Goal: Find specific page/section: Find specific page/section

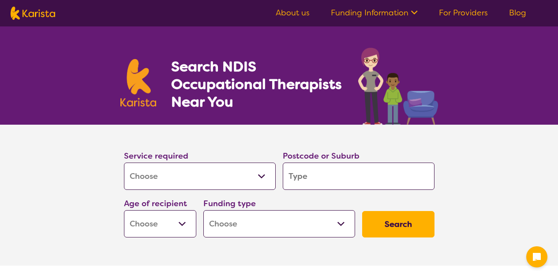
select select "[MEDICAL_DATA]"
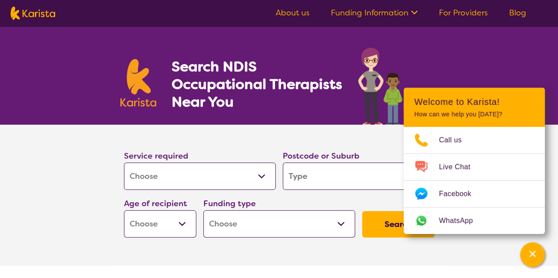
click at [217, 179] on select "Allied Health Assistant Assessment (ADHD or Autism) Behaviour support Counselli…" at bounding box center [200, 176] width 152 height 27
click at [315, 175] on input "search" at bounding box center [359, 176] width 152 height 27
type input "6"
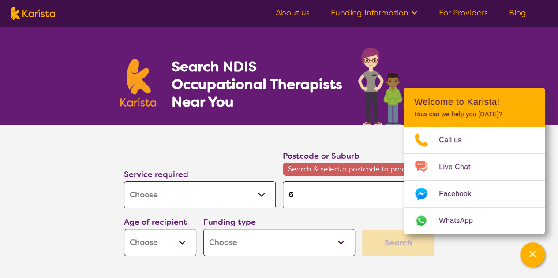
type input "60"
type input "605"
type input "6056"
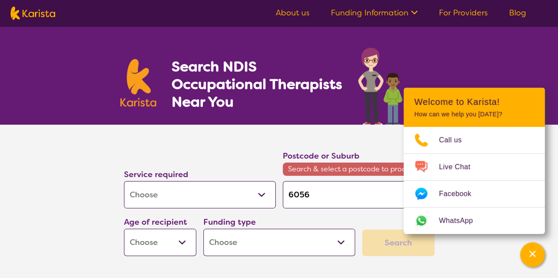
type input "6056"
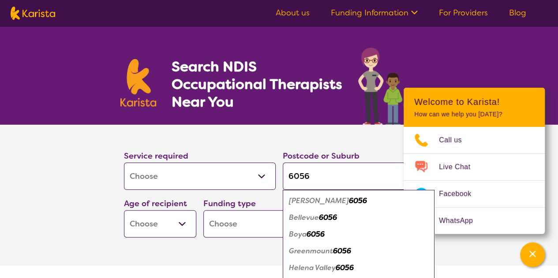
type input "6056"
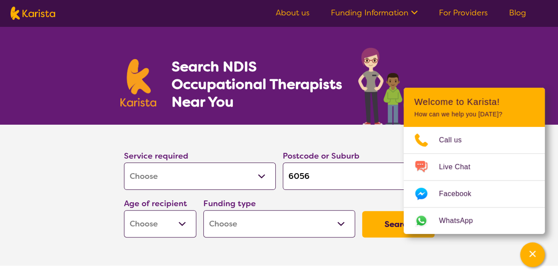
click at [164, 225] on select "Early Childhood - 0 to 9 Child - 10 to 11 Adolescent - 12 to 17 Adult - 18 to 6…" at bounding box center [160, 223] width 72 height 27
click at [174, 228] on select "Early Childhood - 0 to 9 Child - 10 to 11 Adolescent - 12 to 17 Adult - 18 to 6…" at bounding box center [160, 223] width 72 height 27
select select "EC"
click at [124, 210] on select "Early Childhood - 0 to 9 Child - 10 to 11 Adolescent - 12 to 17 Adult - 18 to 6…" at bounding box center [160, 223] width 72 height 27
select select "EC"
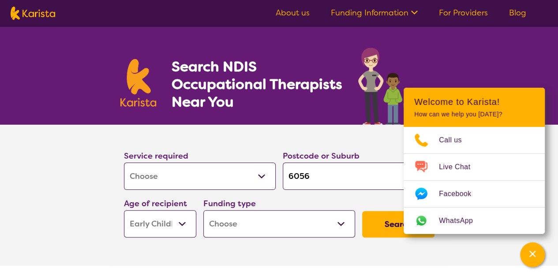
click at [242, 228] on select "Home Care Package (HCP) National Disability Insurance Scheme (NDIS) I don't know" at bounding box center [279, 223] width 152 height 27
select select "NDIS"
click at [203, 210] on select "Home Care Package (HCP) National Disability Insurance Scheme (NDIS) I don't know" at bounding box center [279, 223] width 152 height 27
select select "NDIS"
click at [391, 225] on button "Search" at bounding box center [398, 224] width 72 height 26
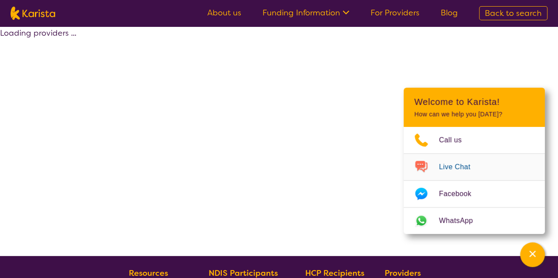
select select "by_score"
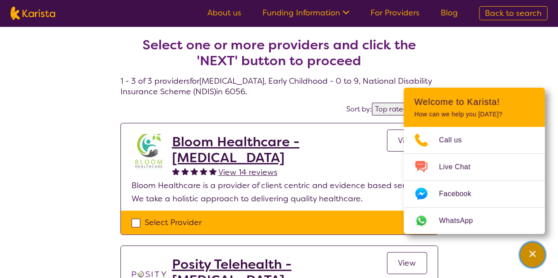
click at [534, 253] on icon "Channel Menu" at bounding box center [532, 254] width 9 height 9
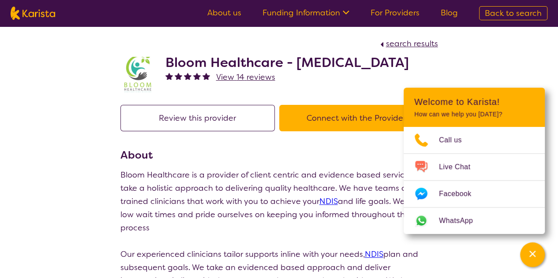
click at [332, 131] on button "Connect with the Provider" at bounding box center [356, 118] width 154 height 26
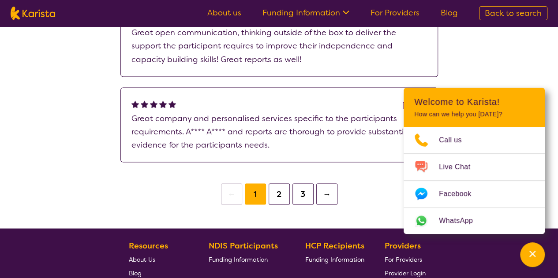
scroll to position [929, 0]
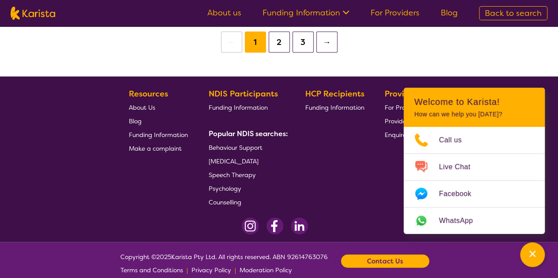
click at [535, 254] on icon "Channel Menu" at bounding box center [532, 254] width 9 height 9
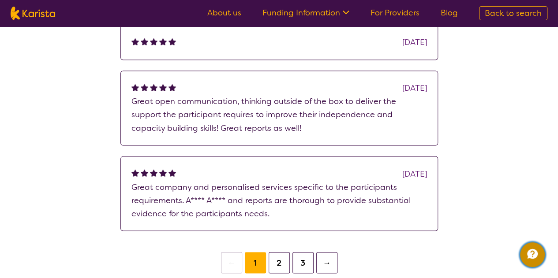
scroll to position [620, 0]
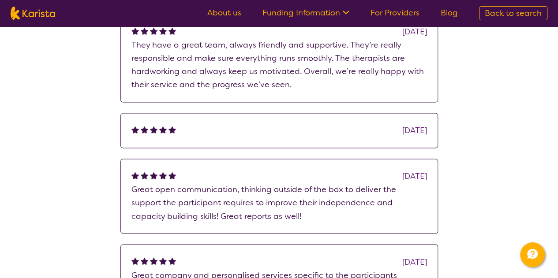
drag, startPoint x: 405, startPoint y: 199, endPoint x: 62, endPoint y: 161, distance: 345.2
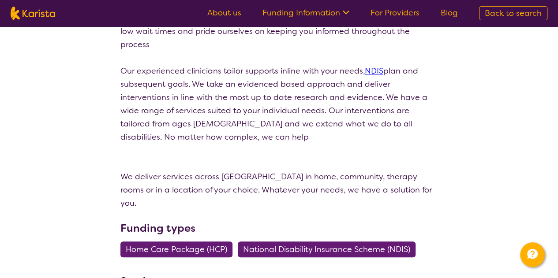
scroll to position [179, 0]
